Goal: Task Accomplishment & Management: Manage account settings

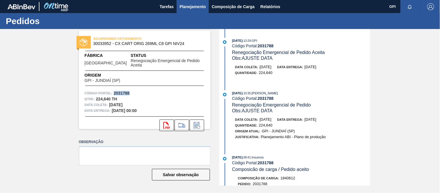
click at [187, 7] on span "Planejamento" at bounding box center [192, 6] width 26 height 7
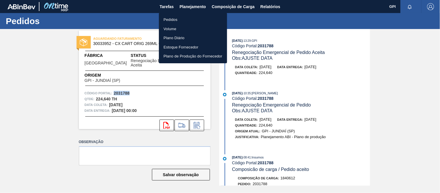
click at [169, 20] on li "Pedidos" at bounding box center [193, 19] width 68 height 9
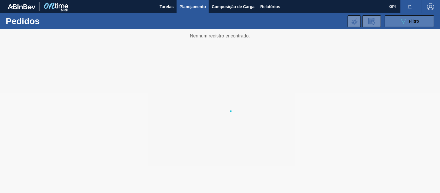
click at [404, 22] on icon at bounding box center [403, 21] width 4 height 5
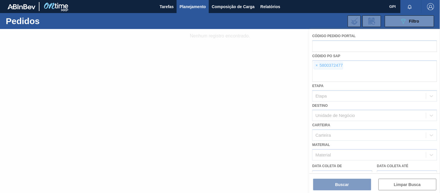
click at [318, 66] on div at bounding box center [220, 111] width 440 height 164
click at [318, 64] on div at bounding box center [220, 111] width 440 height 164
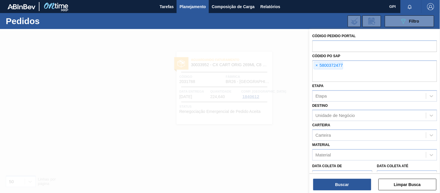
click at [316, 64] on span "×" at bounding box center [317, 65] width 6 height 7
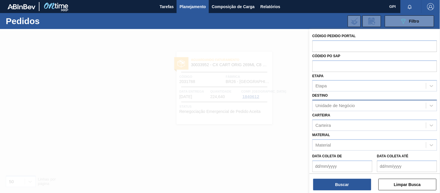
click at [346, 102] on div "Unidade de Negócio" at bounding box center [368, 105] width 113 height 8
click at [345, 103] on div "Unidade de Negócio" at bounding box center [334, 105] width 39 height 5
click at [347, 88] on div "Etapa" at bounding box center [368, 86] width 113 height 8
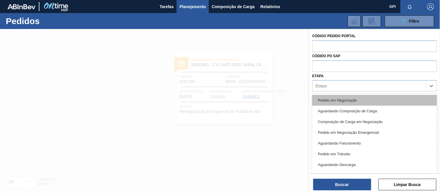
click at [331, 101] on div "Pedido em Negociação" at bounding box center [374, 100] width 125 height 11
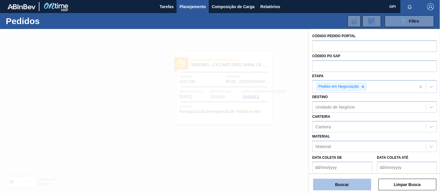
click at [348, 184] on button "Buscar" at bounding box center [342, 184] width 58 height 12
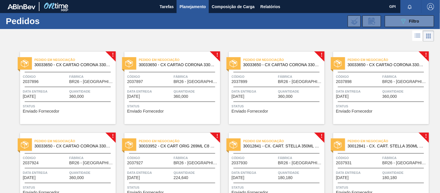
click at [96, 108] on span "Status" at bounding box center [68, 106] width 91 height 6
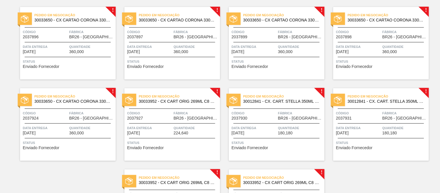
scroll to position [45, 0]
click at [262, 123] on div at bounding box center [276, 123] width 86 height 0
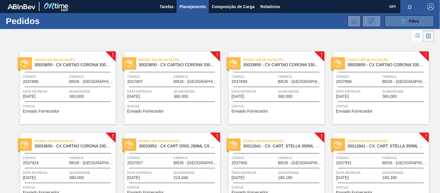
click at [411, 24] on button "089F7B8B-B2A5-4AFE-B5C0-19BA573D28AC Filtro" at bounding box center [409, 21] width 49 height 12
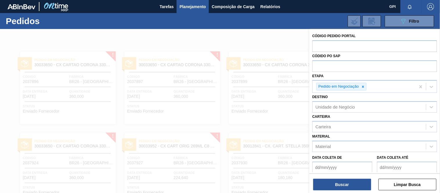
click at [279, 37] on div at bounding box center [220, 125] width 440 height 193
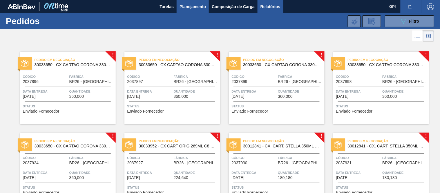
click at [265, 9] on span "Relatórios" at bounding box center [270, 6] width 20 height 7
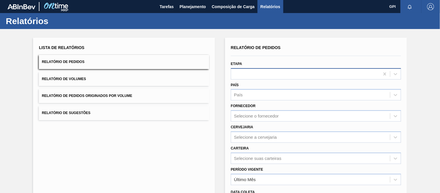
click at [249, 77] on div at bounding box center [305, 74] width 148 height 8
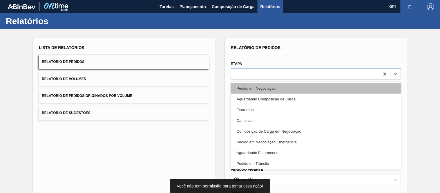
click at [274, 85] on div "Pedido em Negociação" at bounding box center [316, 88] width 170 height 11
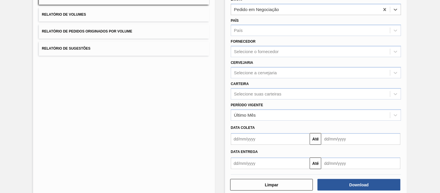
scroll to position [74, 0]
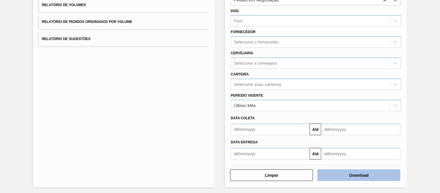
click at [332, 177] on button "Download" at bounding box center [358, 175] width 83 height 12
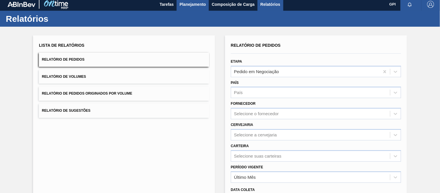
scroll to position [0, 0]
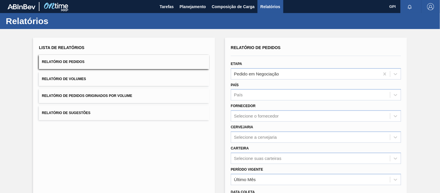
click at [189, 15] on div "Relatórios" at bounding box center [220, 21] width 440 height 16
click at [196, 12] on button "Planejamento" at bounding box center [192, 6] width 32 height 13
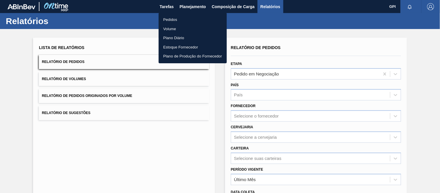
click at [178, 19] on li "Pedidos" at bounding box center [193, 19] width 68 height 9
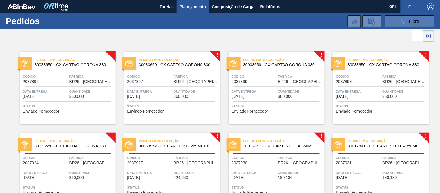
click at [396, 22] on button "089F7B8B-B2A5-4AFE-B5C0-19BA573D28AC Filtro" at bounding box center [409, 21] width 49 height 12
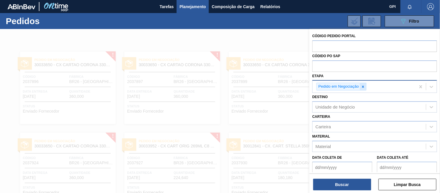
click at [364, 86] on icon at bounding box center [363, 87] width 4 height 4
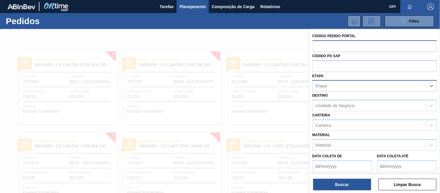
click at [347, 47] on input "text" at bounding box center [374, 45] width 125 height 11
paste input "2037896"
type input "2037896"
drag, startPoint x: 338, startPoint y: 44, endPoint x: 276, endPoint y: 33, distance: 63.1
click at [309, 33] on div "Código Pedido Portal 2037896 Códido PO SAP Etapa Etapa Destino Unidade de Negóc…" at bounding box center [374, 125] width 130 height 193
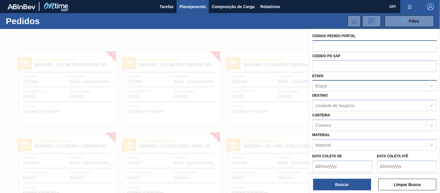
paste input "2037896"
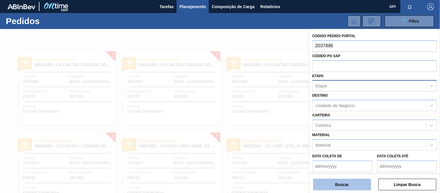
type input "2037896"
click at [338, 184] on button "Buscar" at bounding box center [342, 184] width 58 height 12
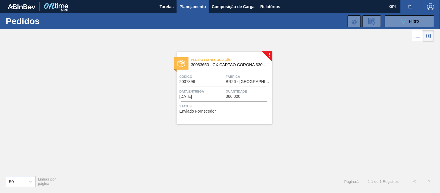
click at [247, 110] on div "Status Enviado Fornecedor" at bounding box center [224, 107] width 91 height 9
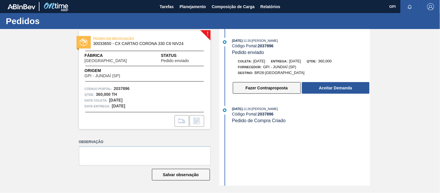
click at [259, 87] on button "Fazer Contraproposta" at bounding box center [267, 88] width 68 height 12
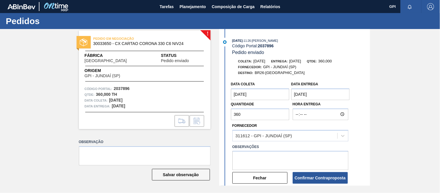
click at [261, 99] on coleta "30/09/2025" at bounding box center [260, 94] width 59 height 12
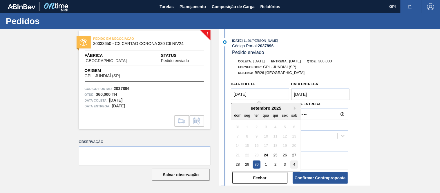
click at [291, 166] on div "4" at bounding box center [294, 164] width 8 height 8
type coleta "04/10/2025"
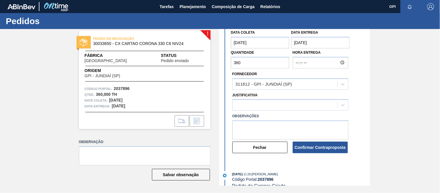
scroll to position [61, 0]
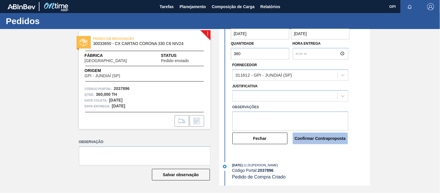
click at [324, 138] on button "Confirmar Contraproposta" at bounding box center [319, 138] width 55 height 12
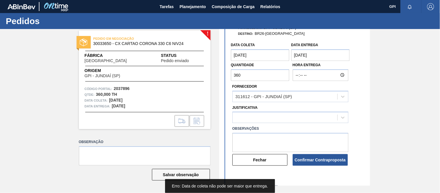
scroll to position [39, 0]
click at [330, 55] on entrega "01/10/2025" at bounding box center [320, 56] width 59 height 12
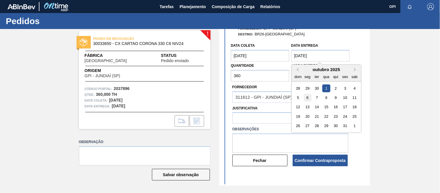
click at [309, 100] on div "6" at bounding box center [307, 98] width 8 height 8
type entrega "06/10/2025"
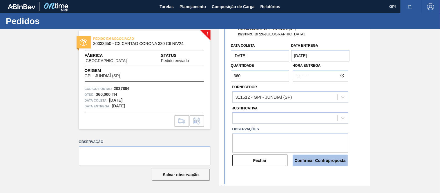
click at [316, 155] on button "Confirmar Contraproposta" at bounding box center [319, 160] width 55 height 12
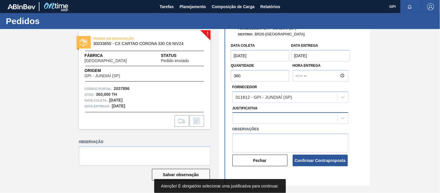
click at [287, 114] on div at bounding box center [290, 117] width 116 height 11
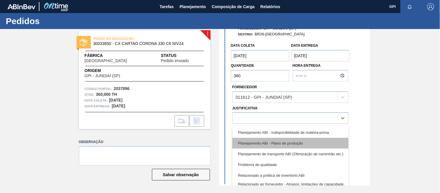
scroll to position [86, 0]
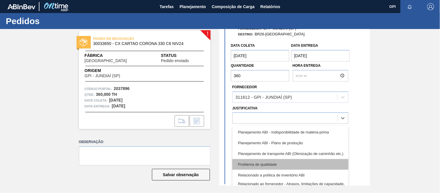
click at [346, 161] on div "Problema de qualidade" at bounding box center [290, 164] width 116 height 11
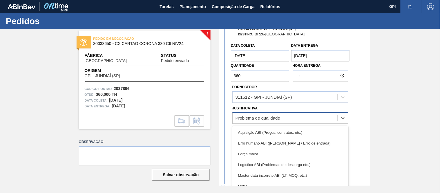
click at [331, 118] on div "Problema de qualidade" at bounding box center [284, 118] width 105 height 8
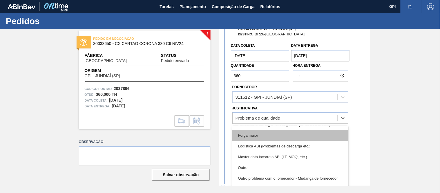
scroll to position [24, 0]
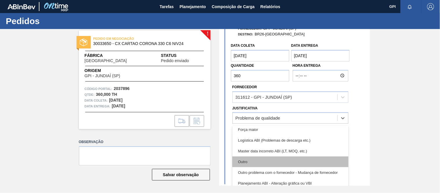
click at [264, 156] on div "Outro" at bounding box center [290, 161] width 116 height 11
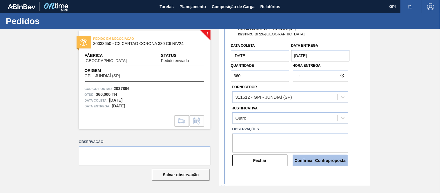
click at [326, 161] on button "Confirmar Contraproposta" at bounding box center [319, 160] width 55 height 12
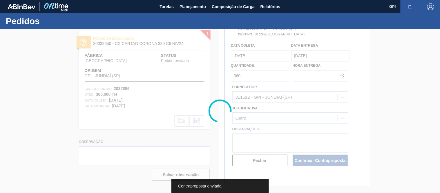
scroll to position [0, 0]
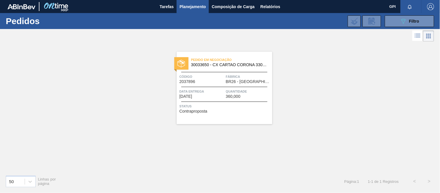
click at [231, 149] on div "Pedido em Negociação 30033650 - CX CARTAO CORONA 330 C6 NIV24 Código 2037896 Fá…" at bounding box center [220, 106] width 440 height 127
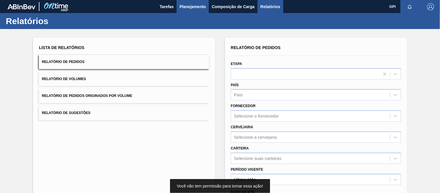
click at [206, 5] on button "Planejamento" at bounding box center [192, 6] width 32 height 13
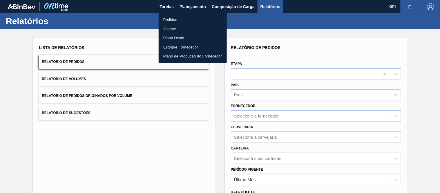
click at [172, 19] on li "Pedidos" at bounding box center [193, 19] width 68 height 9
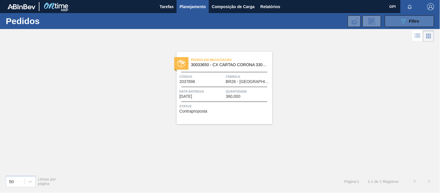
click at [393, 21] on button "089F7B8B-B2A5-4AFE-B5C0-19BA573D28AC Filtro" at bounding box center [409, 21] width 49 height 12
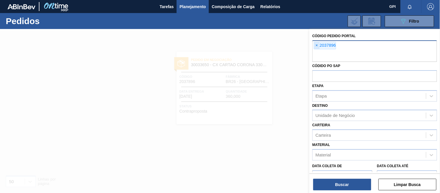
click at [314, 47] on span "×" at bounding box center [317, 45] width 6 height 7
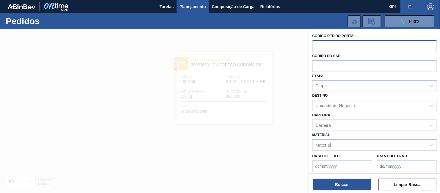
click at [329, 45] on input "text" at bounding box center [374, 45] width 125 height 11
paste input "text"
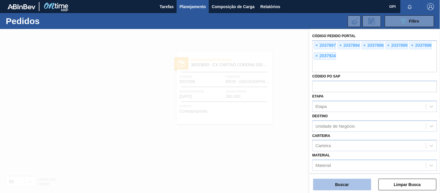
click at [341, 180] on button "Buscar" at bounding box center [342, 184] width 58 height 12
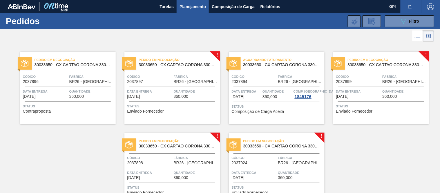
click at [63, 101] on div "Pedido em Negociação 30033650 - CX CARTAO CORONA 330 C6 NIV24 Código 2037896 Fá…" at bounding box center [68, 88] width 96 height 72
click at [151, 87] on div at bounding box center [172, 87] width 86 height 0
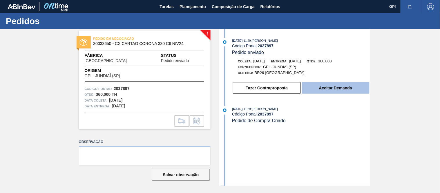
click at [310, 90] on button "Aceitar Demanda" at bounding box center [336, 88] width 68 height 12
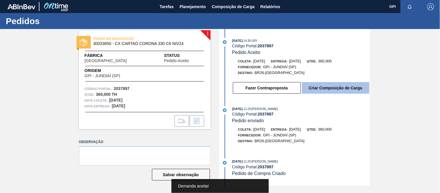
click at [313, 92] on button "Criar Composição de Carga" at bounding box center [336, 88] width 68 height 12
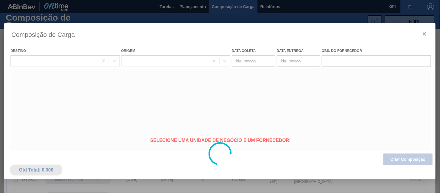
type coleta "01/10/2025"
type entrega "02/10/2025"
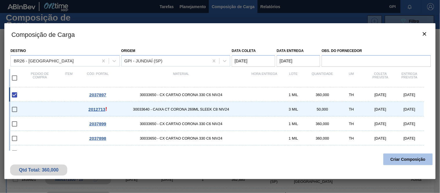
click at [398, 160] on button "Criar Composição" at bounding box center [407, 159] width 49 height 12
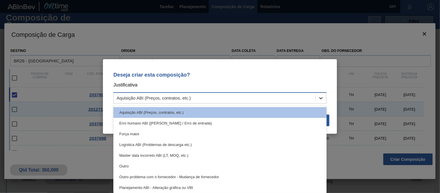
click at [323, 98] on icon at bounding box center [321, 98] width 6 height 6
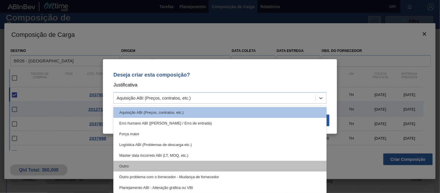
click at [177, 163] on div "Outro" at bounding box center [219, 166] width 213 height 11
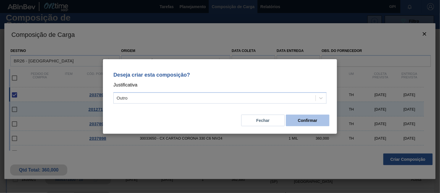
click at [305, 118] on button "Confirmar" at bounding box center [307, 120] width 43 height 12
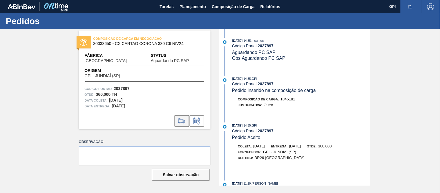
click at [177, 117] on icon at bounding box center [181, 120] width 9 height 7
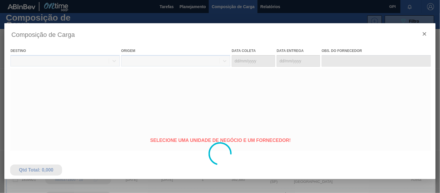
type coleta "[DATE]"
type entrega "[DATE]"
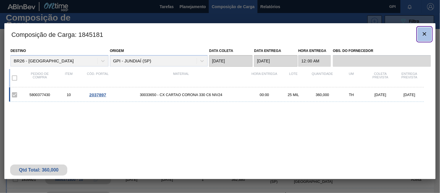
click at [422, 31] on icon "botão de ícone" at bounding box center [424, 33] width 7 height 7
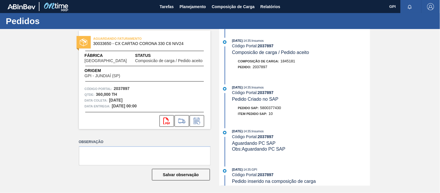
click at [280, 108] on span "5800377430" at bounding box center [270, 107] width 21 height 4
copy span "5800377430"
click at [120, 88] on strong "2037897" at bounding box center [122, 88] width 16 height 5
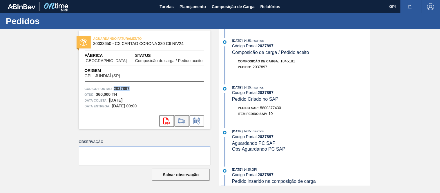
copy strong "2037897"
click at [169, 121] on icon "svg{fill:#ff0000}" at bounding box center [166, 120] width 7 height 7
click at [201, 87] on div "Código Portal: 2037897" at bounding box center [145, 89] width 120 height 6
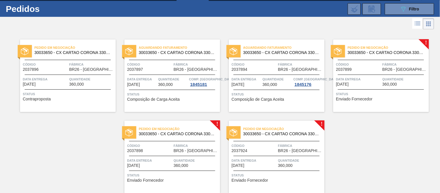
scroll to position [13, 0]
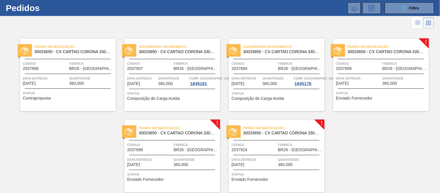
click at [366, 77] on span "Data entrega" at bounding box center [358, 78] width 45 height 6
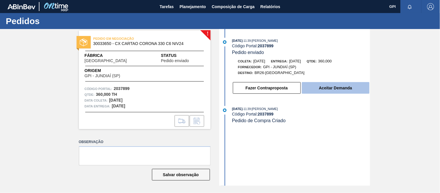
click at [326, 84] on button "Aceitar Demanda" at bounding box center [336, 88] width 68 height 12
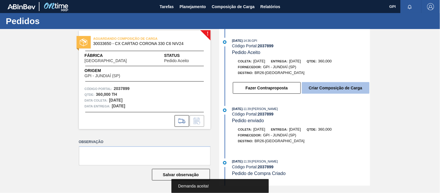
click at [334, 93] on button "Criar Composição de Carga" at bounding box center [336, 88] width 68 height 12
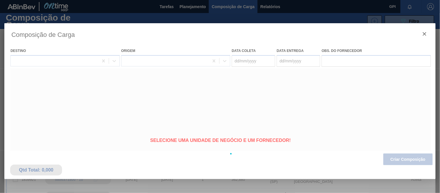
type coleta "05/10/2025"
type entrega "[DATE]"
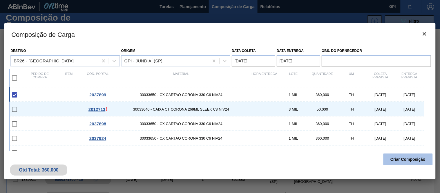
click at [384, 161] on button "Criar Composição" at bounding box center [407, 159] width 49 height 12
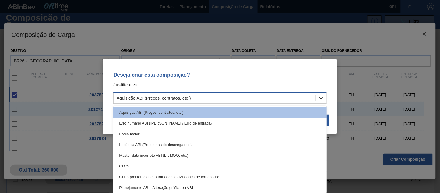
click at [318, 97] on icon at bounding box center [321, 98] width 6 height 6
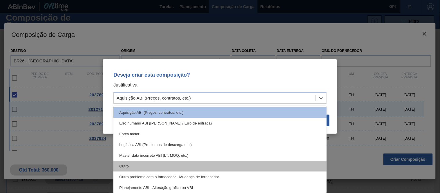
click at [238, 165] on div "Outro" at bounding box center [219, 166] width 213 height 11
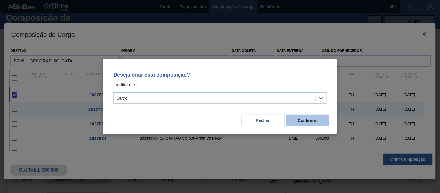
click at [306, 118] on button "Confirmar" at bounding box center [307, 120] width 43 height 12
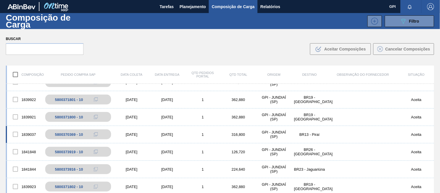
scroll to position [64, 0]
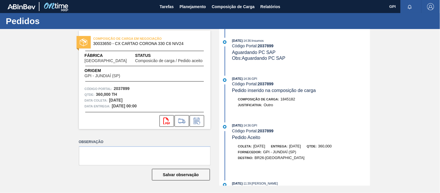
click at [123, 86] on strong "2037899" at bounding box center [122, 88] width 16 height 5
copy strong "2037899"
click at [165, 120] on icon "svg{fill:#ff0000}" at bounding box center [166, 120] width 7 height 7
click at [161, 96] on div "Qtde : 360,000 TH" at bounding box center [145, 95] width 120 height 6
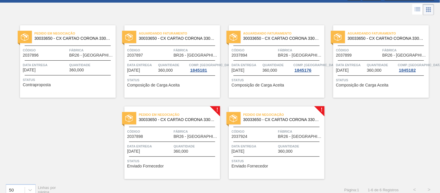
scroll to position [34, 0]
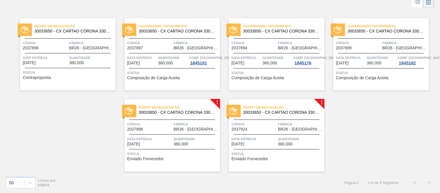
click at [164, 139] on span "Data entrega" at bounding box center [149, 139] width 45 height 6
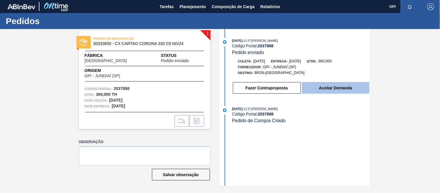
click at [306, 89] on button "Aceitar Demanda" at bounding box center [336, 88] width 68 height 12
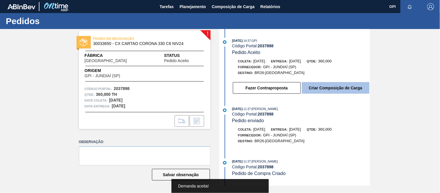
click at [317, 86] on button "Criar Composição de Carga" at bounding box center [336, 88] width 68 height 12
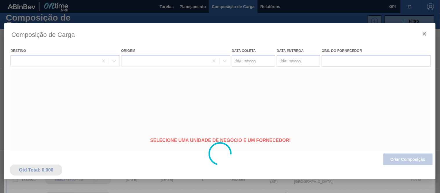
type coleta "07/10/2025"
type entrega "08/10/2025"
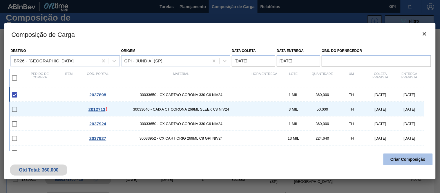
click at [406, 159] on button "Criar Composição" at bounding box center [407, 159] width 49 height 12
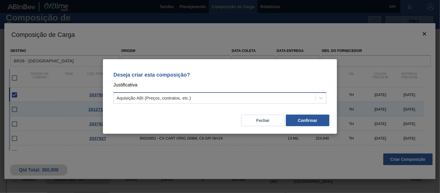
click at [303, 98] on div "Aquisição ABI (Preços, contratos, etc.)" at bounding box center [215, 98] width 202 height 8
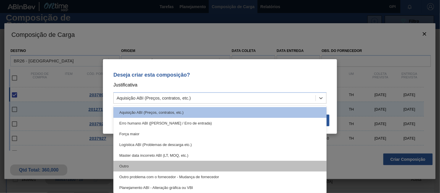
click at [189, 161] on div "Outro" at bounding box center [219, 166] width 213 height 11
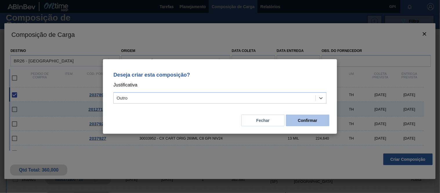
click at [316, 122] on button "Confirmar" at bounding box center [307, 120] width 43 height 12
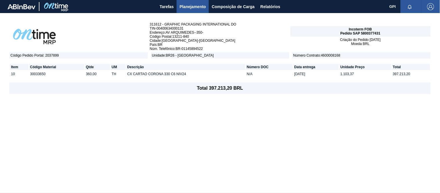
click at [375, 31] on span "Pedido SAP 5800377431" at bounding box center [360, 33] width 40 height 4
copy span "5800377431"
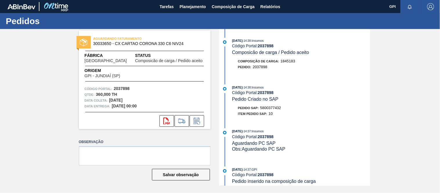
click at [123, 88] on strong "2037898" at bounding box center [122, 88] width 16 height 5
copy strong "2037898"
click at [164, 119] on icon "svg{fill:#ff0000}" at bounding box center [166, 120] width 7 height 7
click at [265, 107] on span "5800377432" at bounding box center [270, 107] width 21 height 4
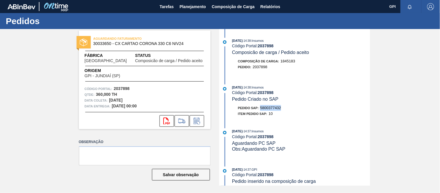
drag, startPoint x: 265, startPoint y: 107, endPoint x: 271, endPoint y: 103, distance: 6.8
click at [265, 107] on span "5800377432" at bounding box center [270, 107] width 21 height 4
copy span "5800377432"
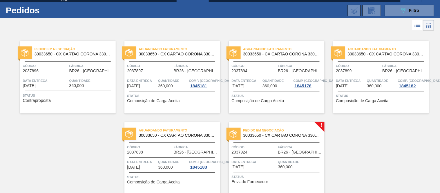
scroll to position [11, 0]
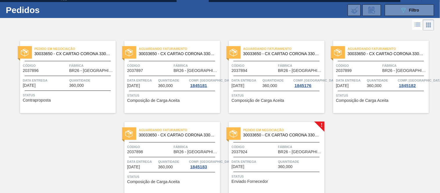
click at [244, 154] on div "Pedido em Negociação 30033650 - CX CARTAO CORONA 330 C6 NIV24 Código 2037924 Fá…" at bounding box center [277, 158] width 96 height 72
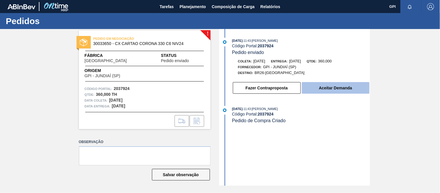
click at [348, 86] on button "Aceitar Demanda" at bounding box center [336, 88] width 68 height 12
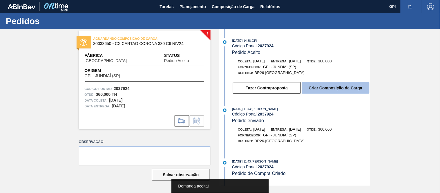
click at [335, 86] on button "Criar Composição de Carga" at bounding box center [336, 88] width 68 height 12
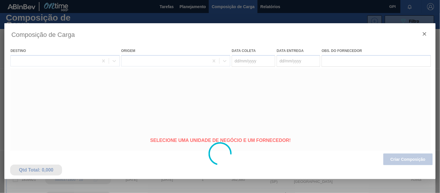
type coleta "[DATE]"
type entrega "[DATE]"
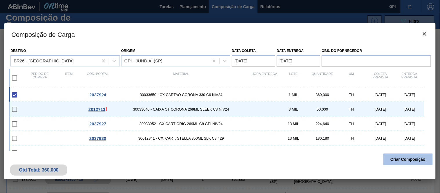
click at [404, 161] on button "Criar Composição" at bounding box center [407, 159] width 49 height 12
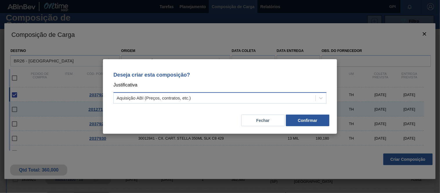
click at [308, 96] on div "Aquisição ABI (Preços, contratos, etc.)" at bounding box center [215, 98] width 202 height 8
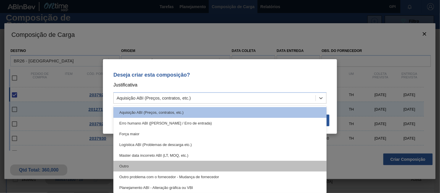
click at [176, 165] on div "Outro" at bounding box center [219, 166] width 213 height 11
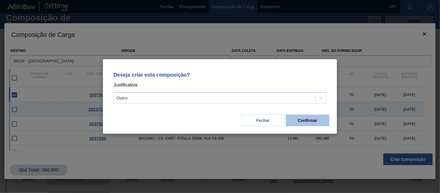
click at [301, 119] on button "Confirmar" at bounding box center [307, 120] width 43 height 12
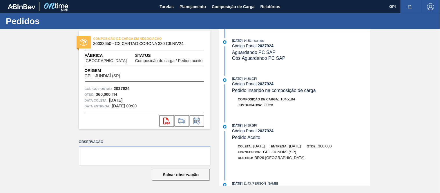
click at [119, 88] on strong "2037924" at bounding box center [122, 88] width 16 height 5
copy strong "2037924"
click at [167, 120] on icon "svg{fill:#ff0000}" at bounding box center [166, 120] width 7 height 7
click at [127, 128] on div "COMPOSIÇÃO DE CARGA EM NEGOCIAÇÃO 30033650 - CX CARTAO CORONA 330 C6 NIV24 Fábr…" at bounding box center [145, 79] width 132 height 99
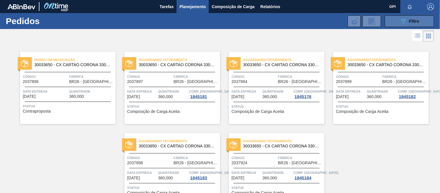
click at [404, 22] on icon "089F7B8B-B2A5-4AFE-B5C0-19BA573D28AC" at bounding box center [403, 21] width 7 height 7
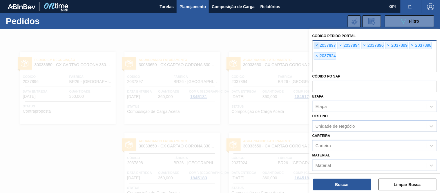
click at [314, 45] on span "×" at bounding box center [317, 45] width 6 height 7
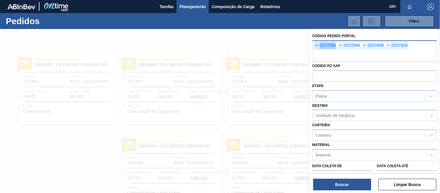
click at [314, 45] on span "×" at bounding box center [317, 45] width 6 height 7
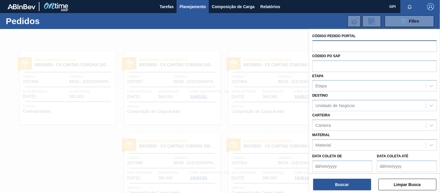
click at [362, 49] on input "text" at bounding box center [374, 45] width 125 height 11
click at [338, 43] on input "text" at bounding box center [374, 45] width 125 height 11
paste input "text"
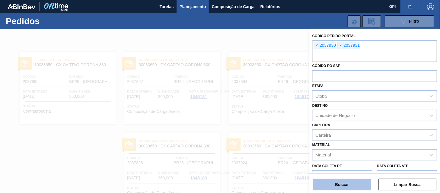
click at [340, 187] on button "Buscar" at bounding box center [342, 184] width 58 height 12
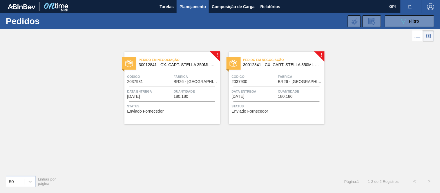
click at [163, 74] on span "Código" at bounding box center [149, 77] width 45 height 6
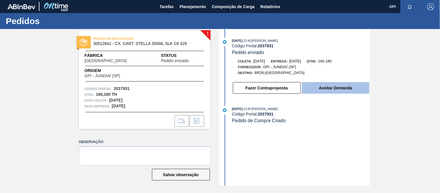
click at [320, 89] on button "Aceitar Demanda" at bounding box center [336, 88] width 68 height 12
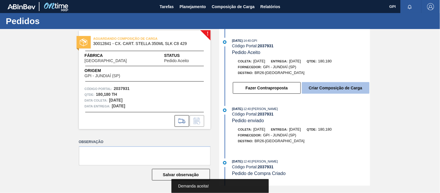
click at [331, 89] on button "Criar Composição de Carga" at bounding box center [336, 88] width 68 height 12
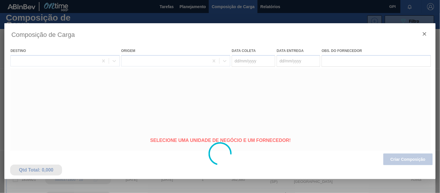
type coleta "[DATE]"
type entrega "[DATE]"
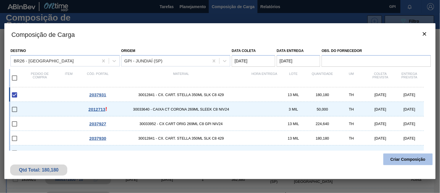
click at [401, 161] on button "Criar Composição" at bounding box center [407, 159] width 49 height 12
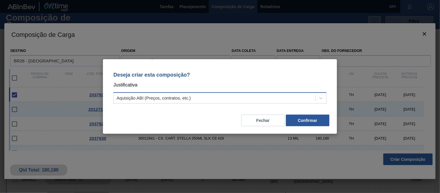
click at [270, 93] on div "Aquisição ABI (Preços, contratos, etc.)" at bounding box center [219, 97] width 213 height 11
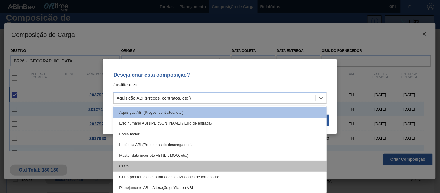
click at [173, 166] on div "Outro" at bounding box center [219, 166] width 213 height 11
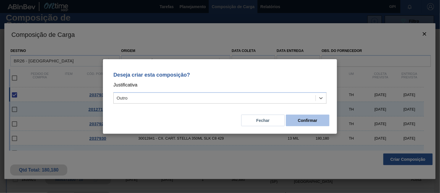
click at [303, 123] on button "Confirmar" at bounding box center [307, 120] width 43 height 12
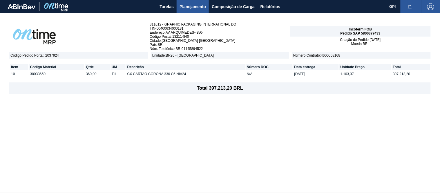
click at [376, 30] on div "Incoterm FOB Pedido SAP 5800377433" at bounding box center [360, 31] width 140 height 10
click at [371, 32] on span "Pedido SAP 5800377433" at bounding box center [360, 33] width 40 height 4
copy span "5800377433"
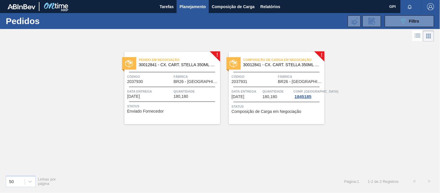
click at [274, 76] on span "Código" at bounding box center [254, 77] width 45 height 6
click at [167, 98] on div "Data entrega 03/11/2025" at bounding box center [149, 93] width 45 height 10
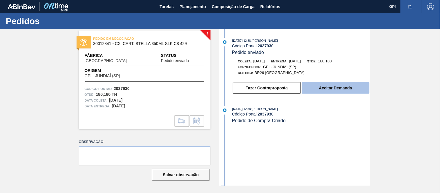
click at [337, 90] on button "Aceitar Demanda" at bounding box center [336, 88] width 68 height 12
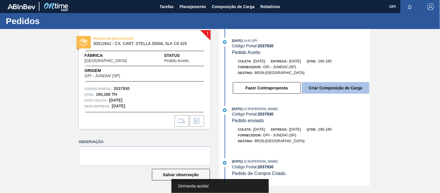
click at [331, 90] on button "Criar Composição de Carga" at bounding box center [336, 88] width 68 height 12
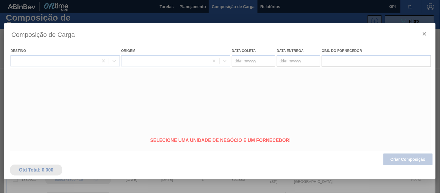
type coleta "[DATE]"
type entrega "[DATE]"
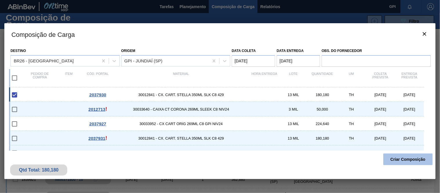
click at [393, 159] on button "Criar Composição" at bounding box center [407, 159] width 49 height 12
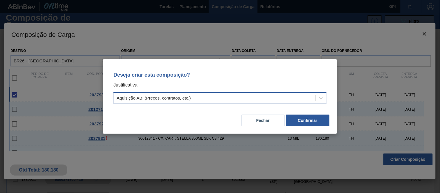
click at [279, 97] on div "Aquisição ABI (Preços, contratos, etc.)" at bounding box center [215, 98] width 202 height 8
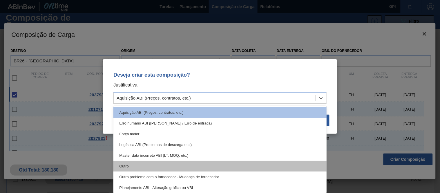
click at [200, 164] on div "Outro" at bounding box center [219, 166] width 213 height 11
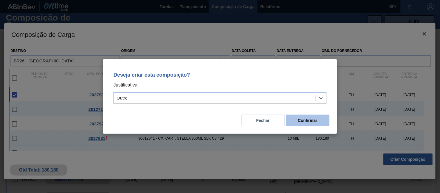
click at [294, 120] on button "Confirmar" at bounding box center [307, 120] width 43 height 12
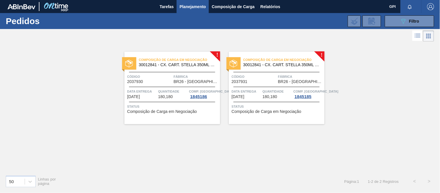
click at [167, 78] on span "Código" at bounding box center [149, 77] width 45 height 6
click at [392, 24] on button "089F7B8B-B2A5-4AFE-B5C0-19BA573D28AC Filtro" at bounding box center [409, 21] width 49 height 12
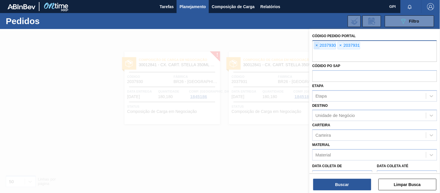
click at [316, 46] on span "×" at bounding box center [317, 45] width 6 height 7
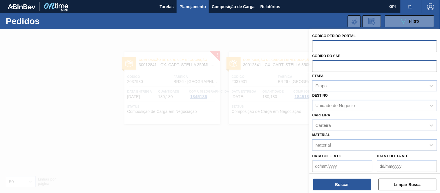
paste input "2037927"
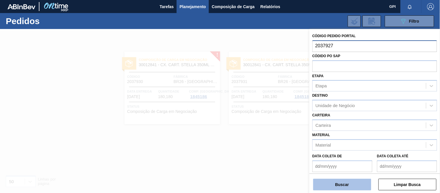
type input "2037927"
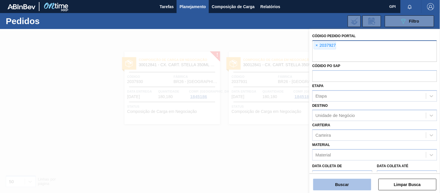
click at [349, 183] on button "Buscar" at bounding box center [342, 184] width 58 height 12
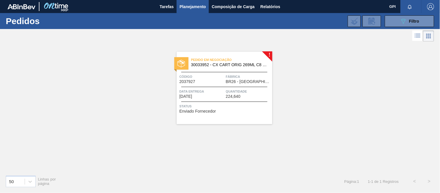
click at [206, 80] on div "Código 2037927" at bounding box center [201, 79] width 45 height 10
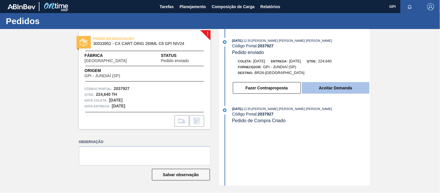
click at [326, 91] on button "Aceitar Demanda" at bounding box center [336, 88] width 68 height 12
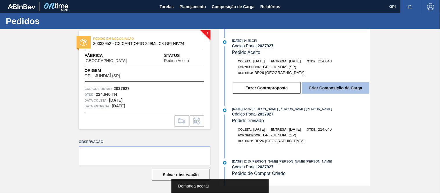
click at [309, 89] on button "Criar Composição de Carga" at bounding box center [336, 88] width 68 height 12
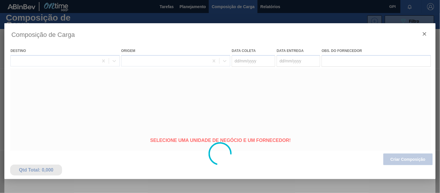
type coleta "27/10/2025"
type entrega "[DATE]"
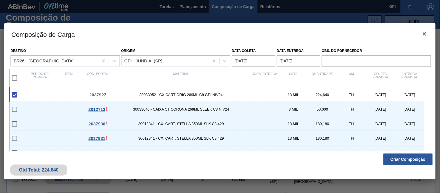
click at [396, 161] on button "Criar Composição" at bounding box center [407, 159] width 49 height 12
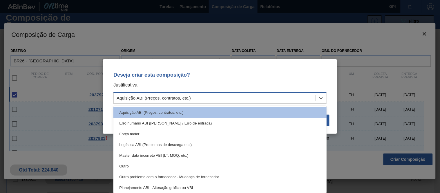
click at [300, 96] on div "Aquisição ABI (Preços, contratos, etc.)" at bounding box center [215, 98] width 202 height 8
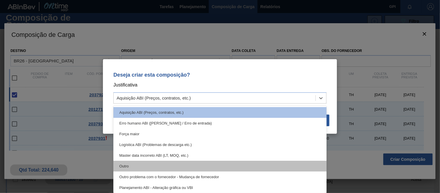
click at [189, 161] on div "Outro" at bounding box center [219, 166] width 213 height 11
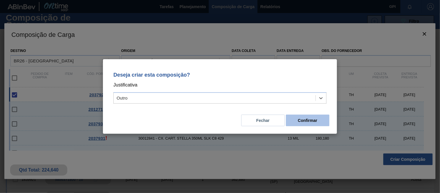
click at [295, 121] on button "Confirmar" at bounding box center [307, 120] width 43 height 12
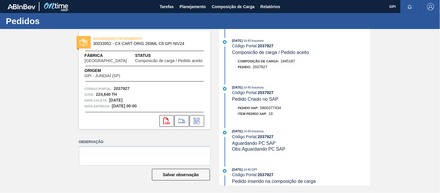
click at [121, 86] on strong "2037927" at bounding box center [122, 88] width 16 height 5
copy strong "2037927"
click at [167, 119] on icon at bounding box center [166, 120] width 7 height 7
click at [130, 140] on label "Observação" at bounding box center [145, 142] width 132 height 8
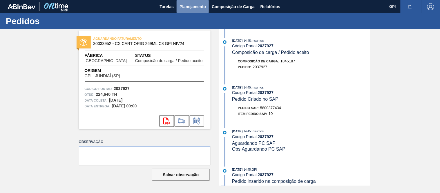
click at [199, 6] on span "Planejamento" at bounding box center [192, 6] width 26 height 7
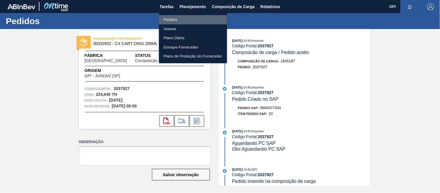
click at [185, 19] on li "Pedidos" at bounding box center [193, 19] width 68 height 9
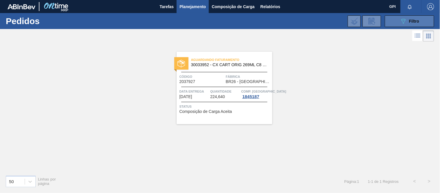
click at [391, 21] on button "089F7B8B-B2A5-4AFE-B5C0-19BA573D28AC Filtro" at bounding box center [409, 21] width 49 height 12
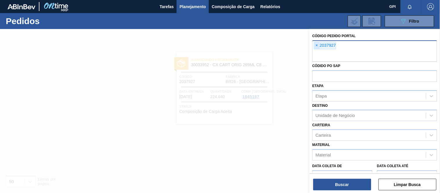
click at [317, 46] on span "×" at bounding box center [317, 45] width 6 height 7
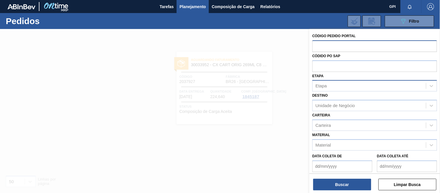
click at [337, 86] on div "Etapa" at bounding box center [368, 86] width 113 height 8
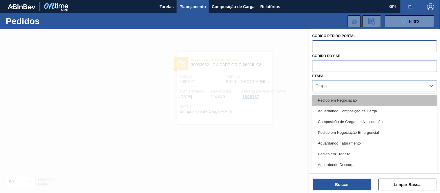
click at [335, 95] on div "Pedido em Negociação" at bounding box center [374, 100] width 125 height 11
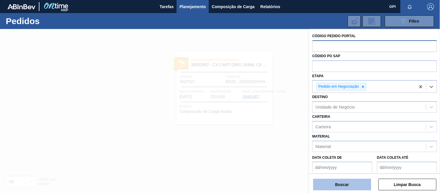
click at [346, 184] on button "Buscar" at bounding box center [342, 184] width 58 height 12
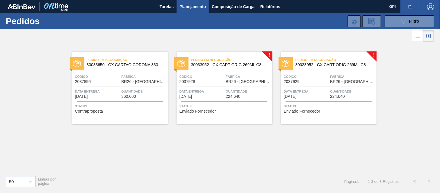
click at [103, 74] on span "Código" at bounding box center [97, 77] width 45 height 6
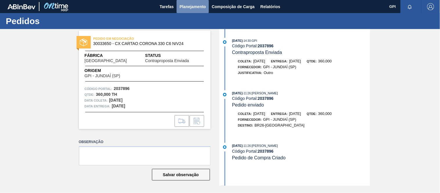
click at [196, 6] on span "Planejamento" at bounding box center [192, 6] width 26 height 7
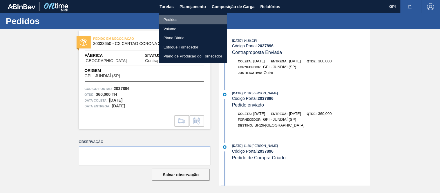
click at [168, 18] on li "Pedidos" at bounding box center [193, 19] width 68 height 9
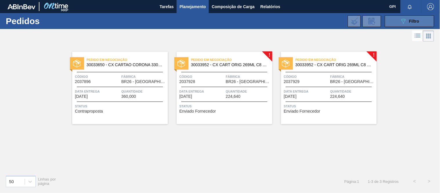
click at [392, 20] on button "089F7B8B-B2A5-4AFE-B5C0-19BA573D28AC Filtro" at bounding box center [409, 21] width 49 height 12
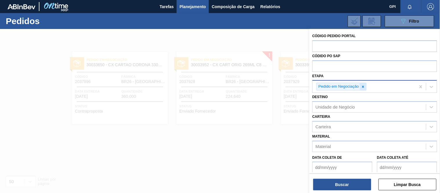
click at [363, 85] on icon at bounding box center [363, 87] width 4 height 4
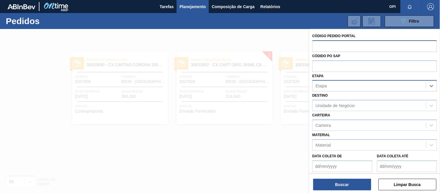
click at [350, 50] on input "text" at bounding box center [374, 45] width 125 height 11
paste input "2025980"
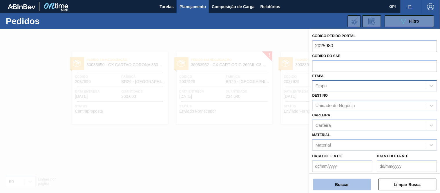
type input "2025980"
click at [361, 182] on button "Buscar" at bounding box center [342, 184] width 58 height 12
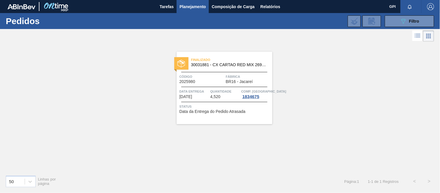
click at [210, 64] on span "30031881 - CX CARTAO RED MIX 269ML LN C6" at bounding box center [229, 65] width 76 height 4
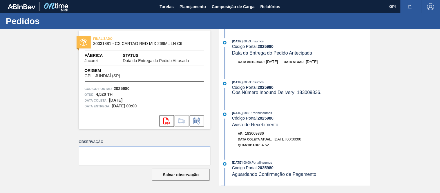
scroll to position [139, 0]
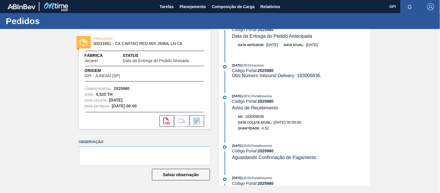
drag, startPoint x: 369, startPoint y: 55, endPoint x: 367, endPoint y: 77, distance: 22.1
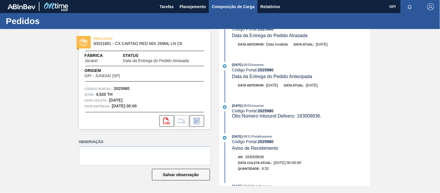
scroll to position [99, 0]
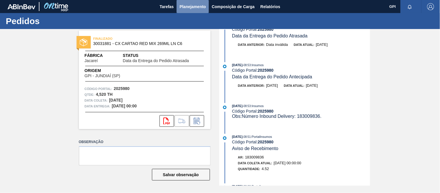
click at [193, 5] on span "Planejamento" at bounding box center [192, 6] width 26 height 7
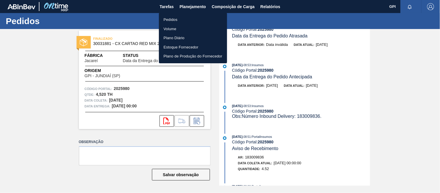
click at [163, 19] on li "Pedidos" at bounding box center [193, 19] width 68 height 9
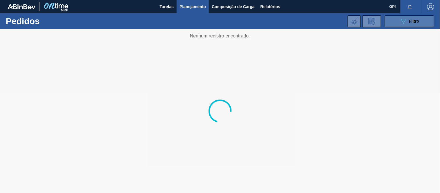
click at [422, 19] on button "089F7B8B-B2A5-4AFE-B5C0-19BA573D28AC Filtro" at bounding box center [409, 21] width 49 height 12
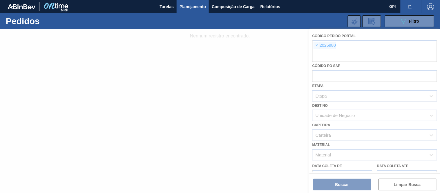
click at [315, 47] on div at bounding box center [220, 111] width 440 height 164
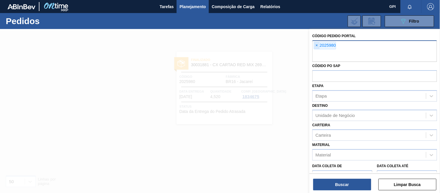
click at [316, 44] on span "×" at bounding box center [317, 45] width 6 height 7
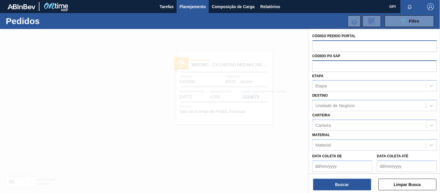
click at [331, 63] on input "text" at bounding box center [374, 65] width 125 height 11
paste input "5800365788"
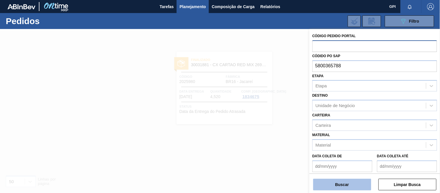
type input "5800365788"
click at [343, 183] on button "Buscar" at bounding box center [342, 184] width 58 height 12
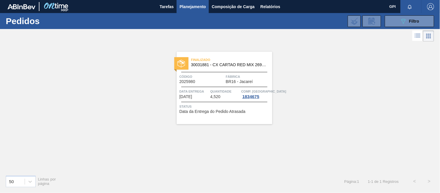
click at [224, 87] on div at bounding box center [224, 87] width 86 height 0
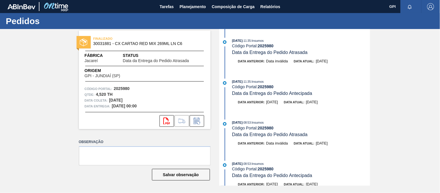
drag, startPoint x: 369, startPoint y: 35, endPoint x: 369, endPoint y: 68, distance: 33.0
click at [369, 68] on div "11/09/2025 - 11:35 : Insumos Código Portal: 2025980 Data da Entrega do Pedido A…" at bounding box center [295, 107] width 149 height 156
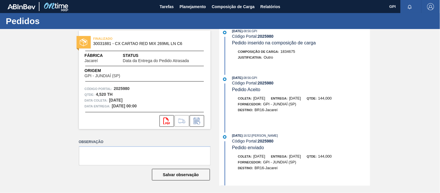
scroll to position [778, 0]
drag, startPoint x: 96, startPoint y: 93, endPoint x: 105, endPoint y: 94, distance: 9.3
click at [105, 94] on strong "4,520 TH" at bounding box center [104, 94] width 17 height 5
copy strong "4,520"
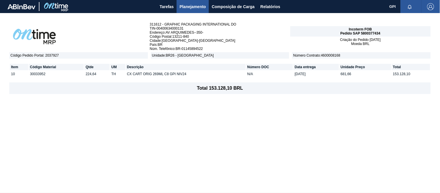
click at [377, 31] on span "Pedido SAP 5800377434" at bounding box center [360, 33] width 40 height 4
copy span "5800377434"
